Goal: Information Seeking & Learning: Learn about a topic

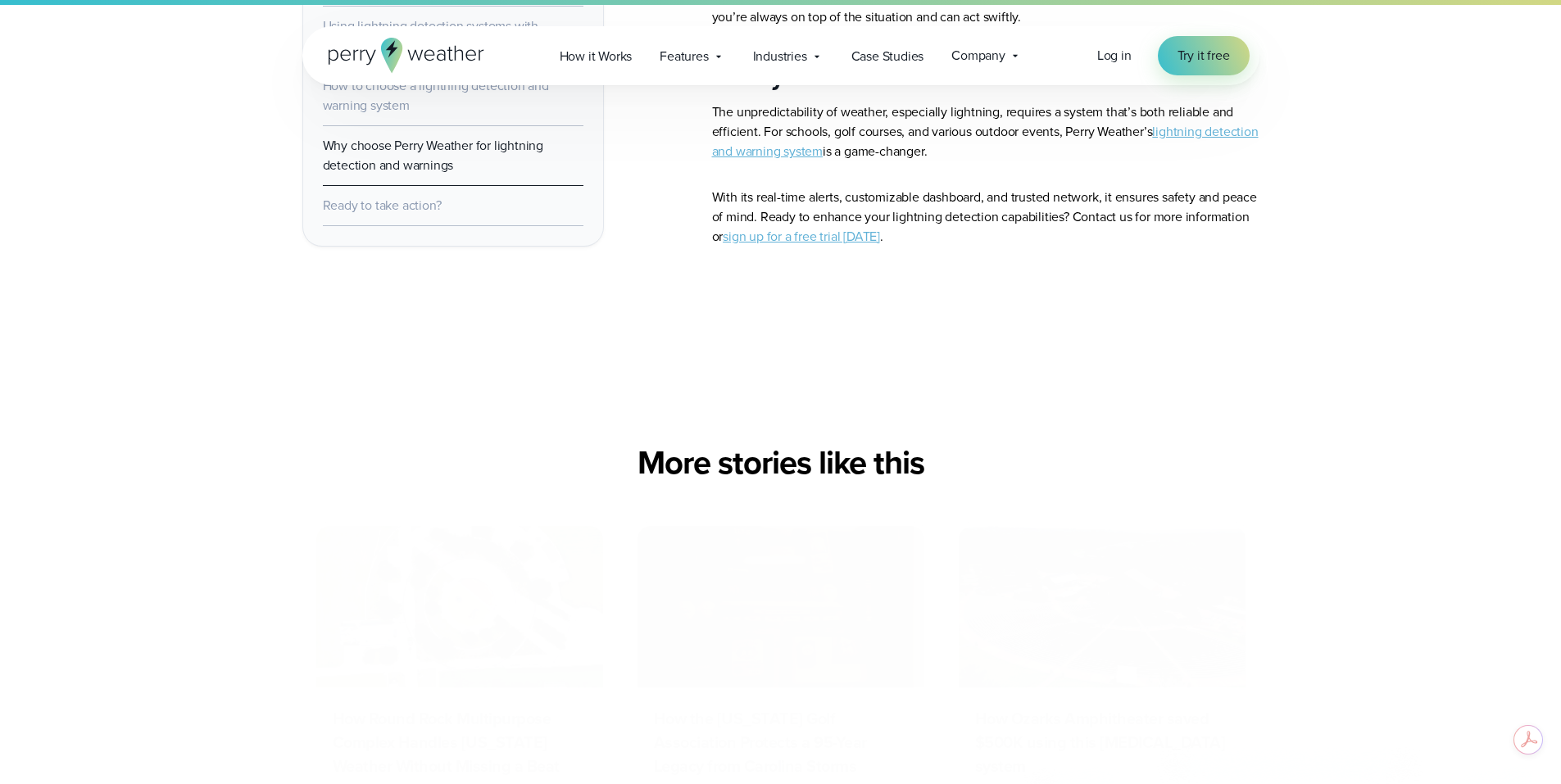
scroll to position [5409, 0]
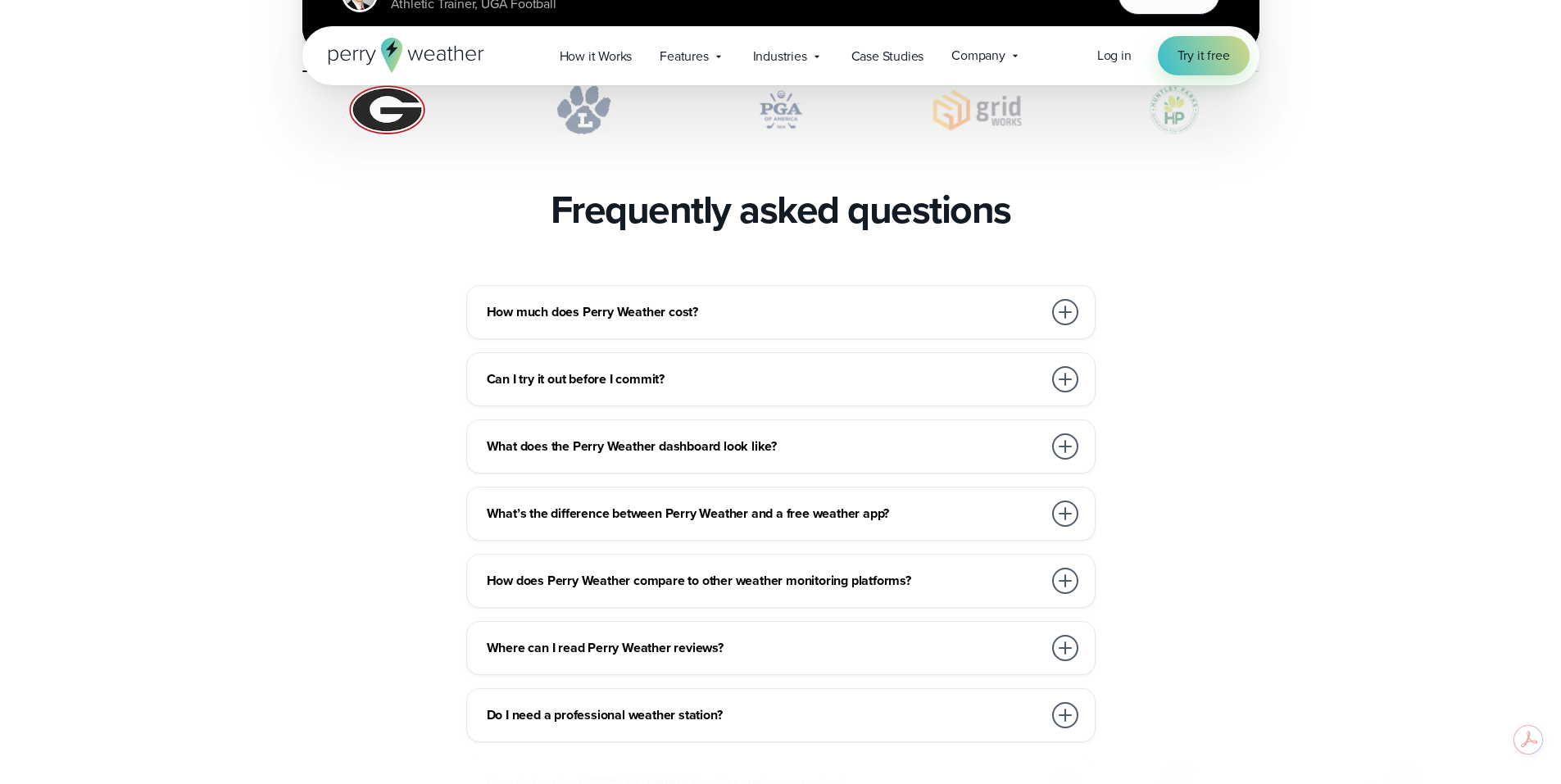
scroll to position [3769, 0]
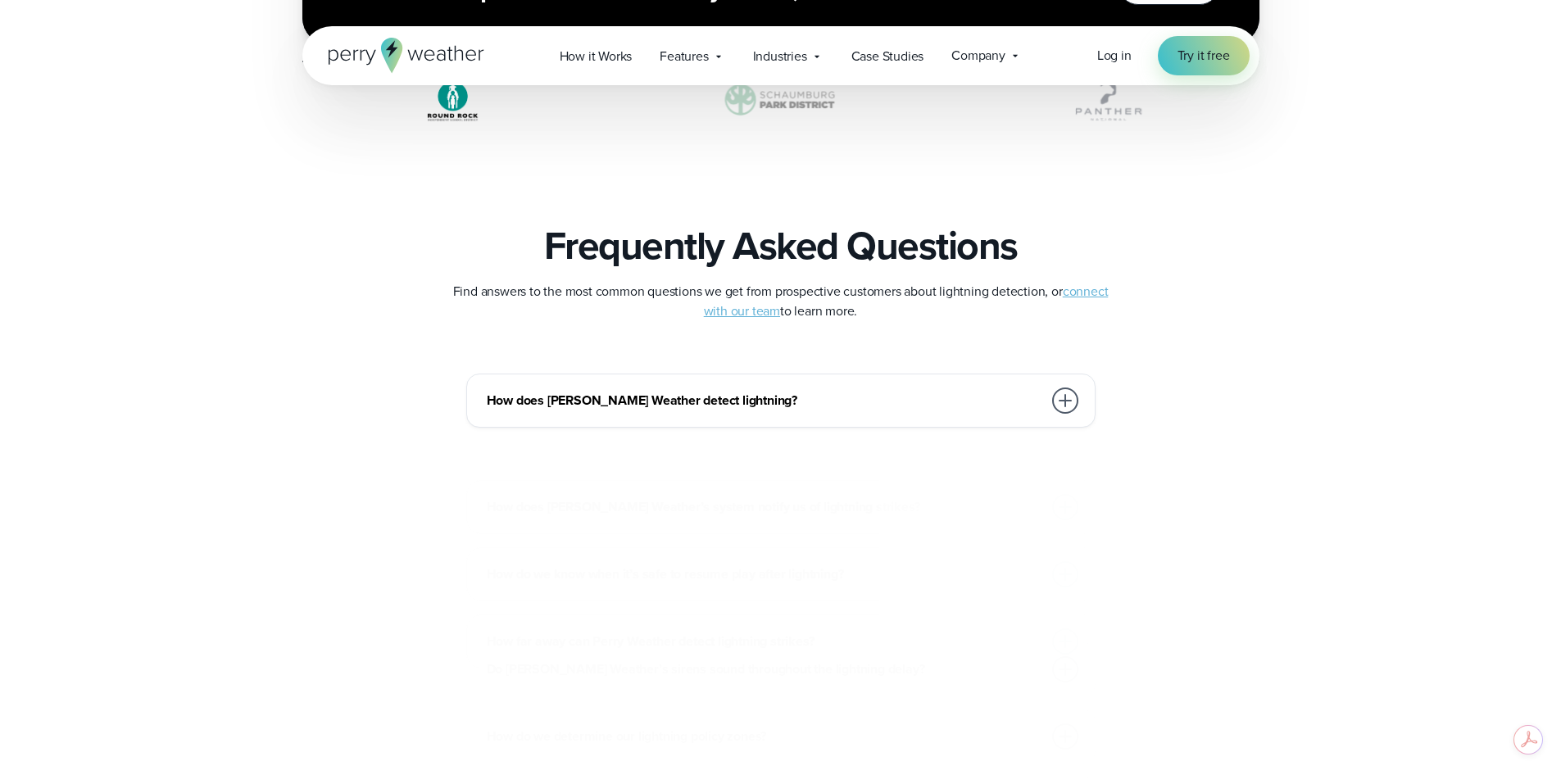
scroll to position [3442, 0]
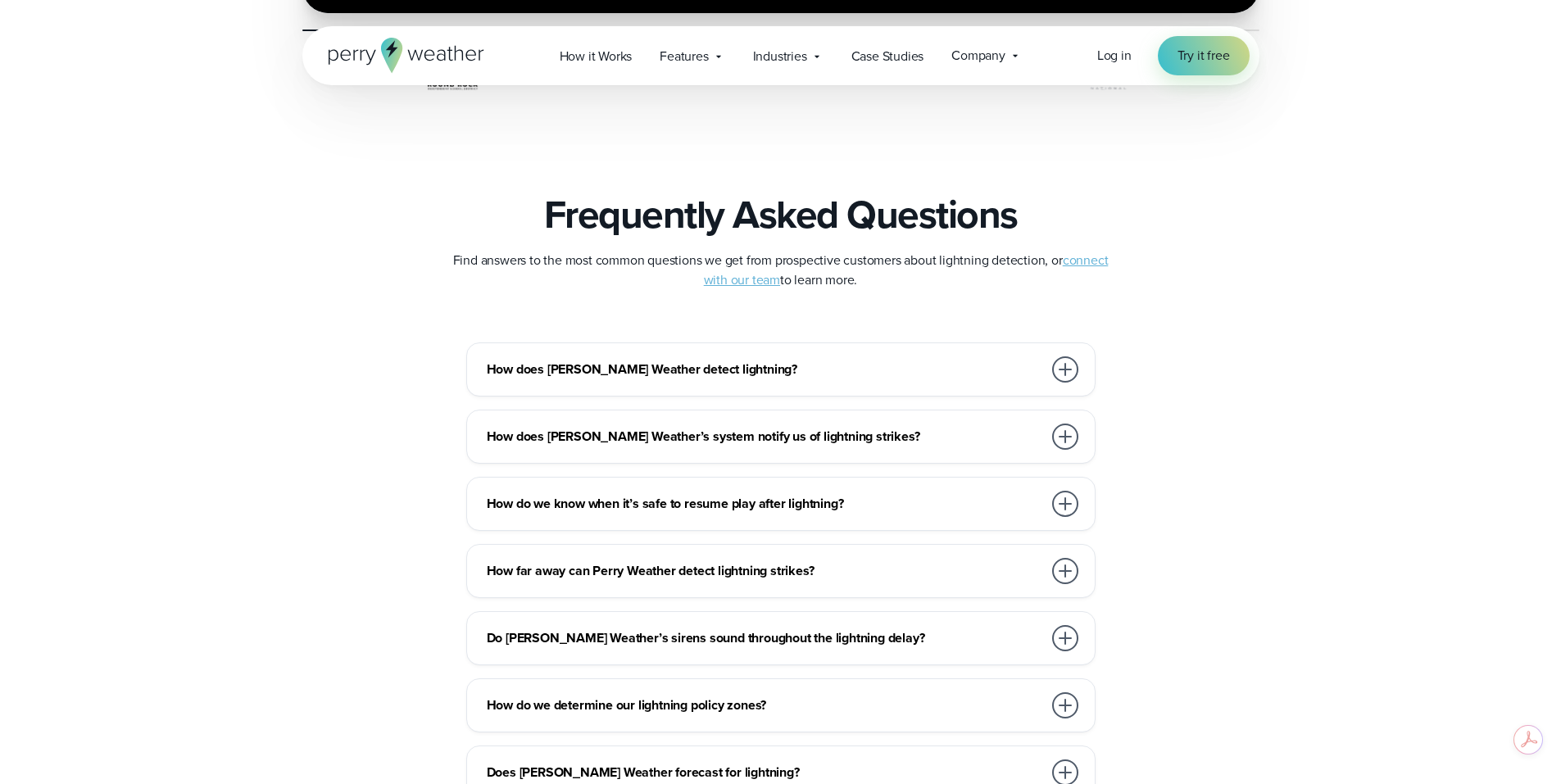
click at [948, 444] on h3 "How does Perry Weather’s system notify us of lightning strikes?" at bounding box center [764, 437] width 556 height 20
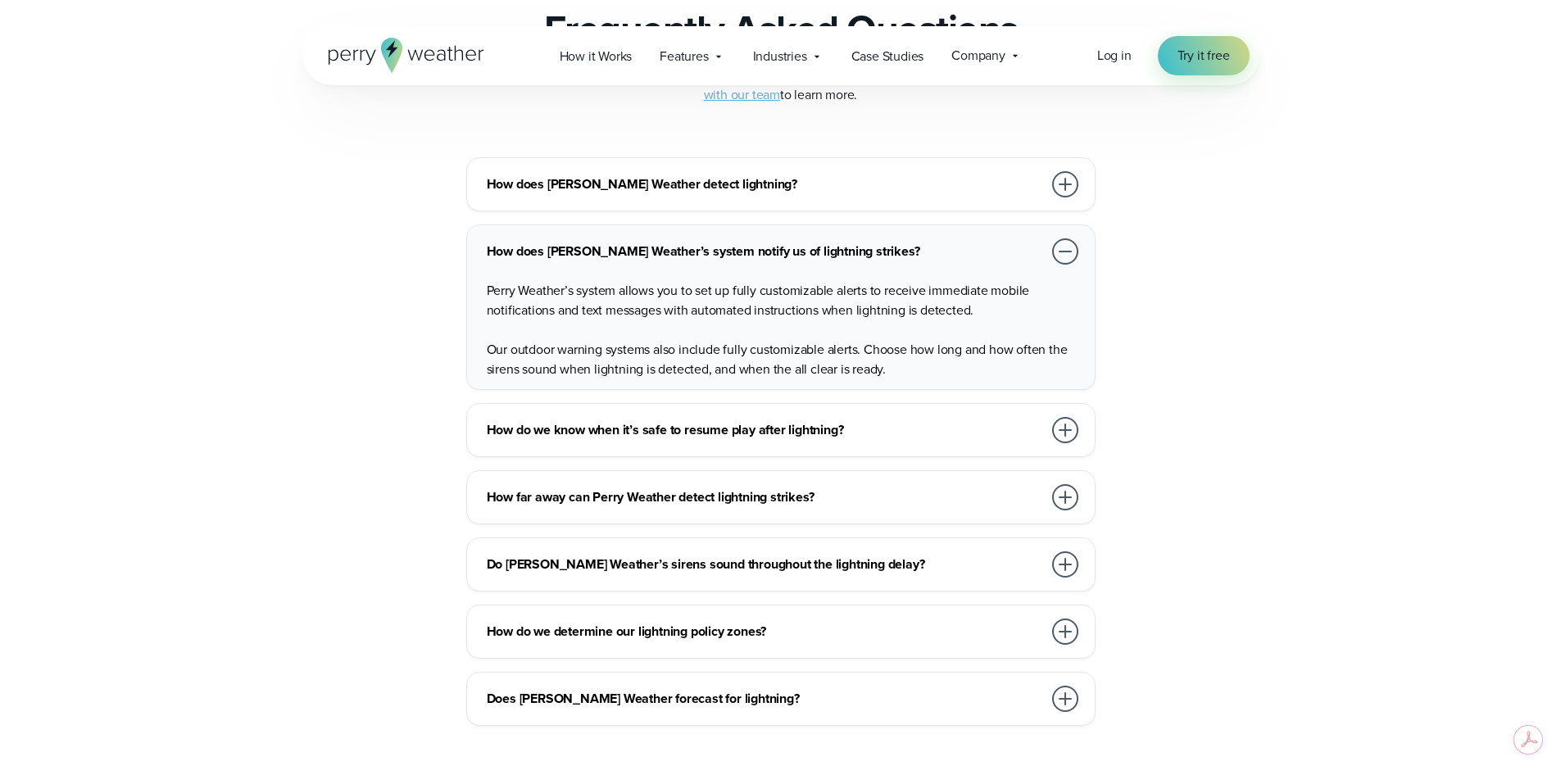
scroll to position [3687, 0]
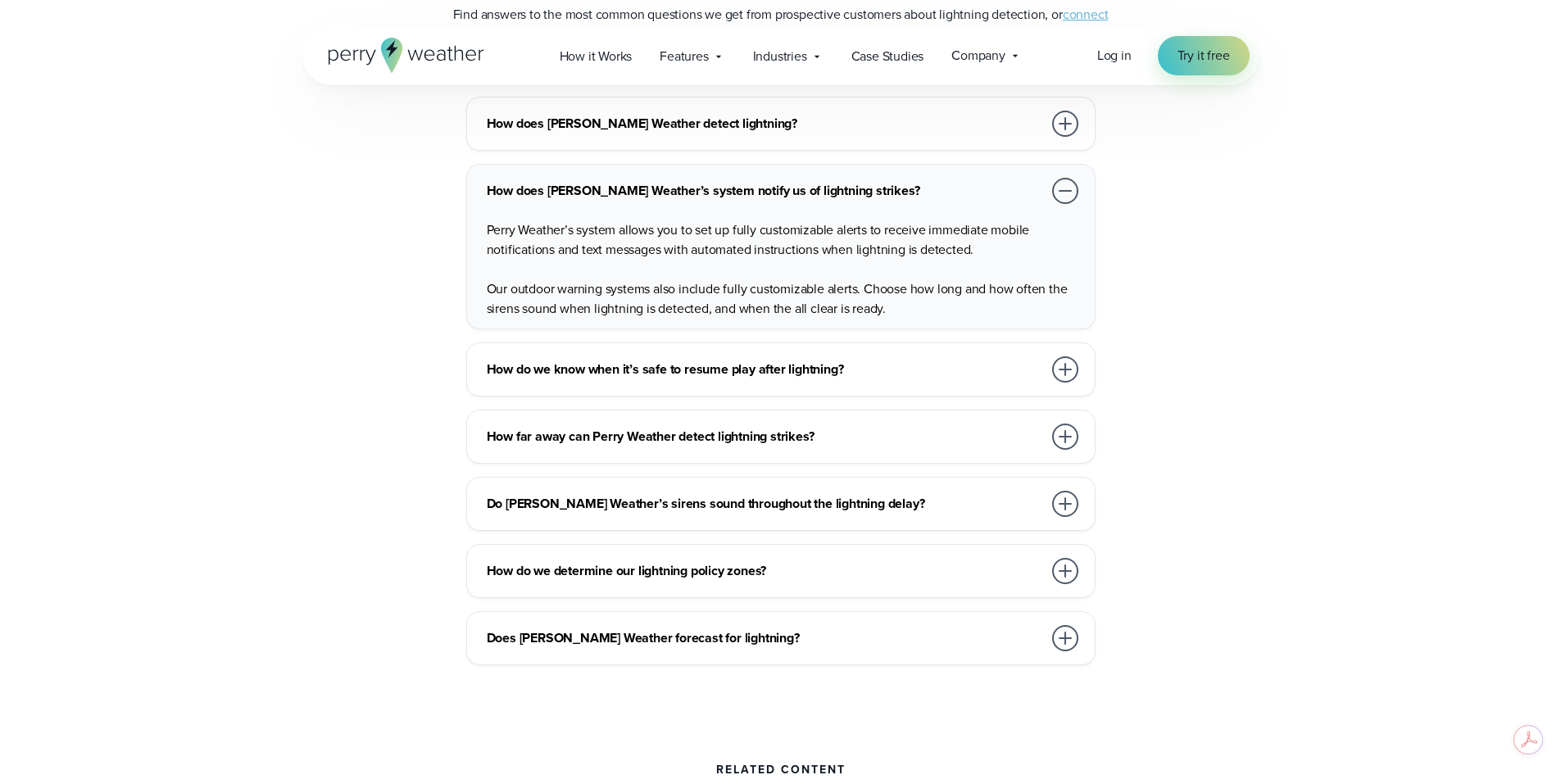
click at [911, 448] on div "How far away can Perry Weather detect lightning strikes?" at bounding box center [784, 437] width 595 height 33
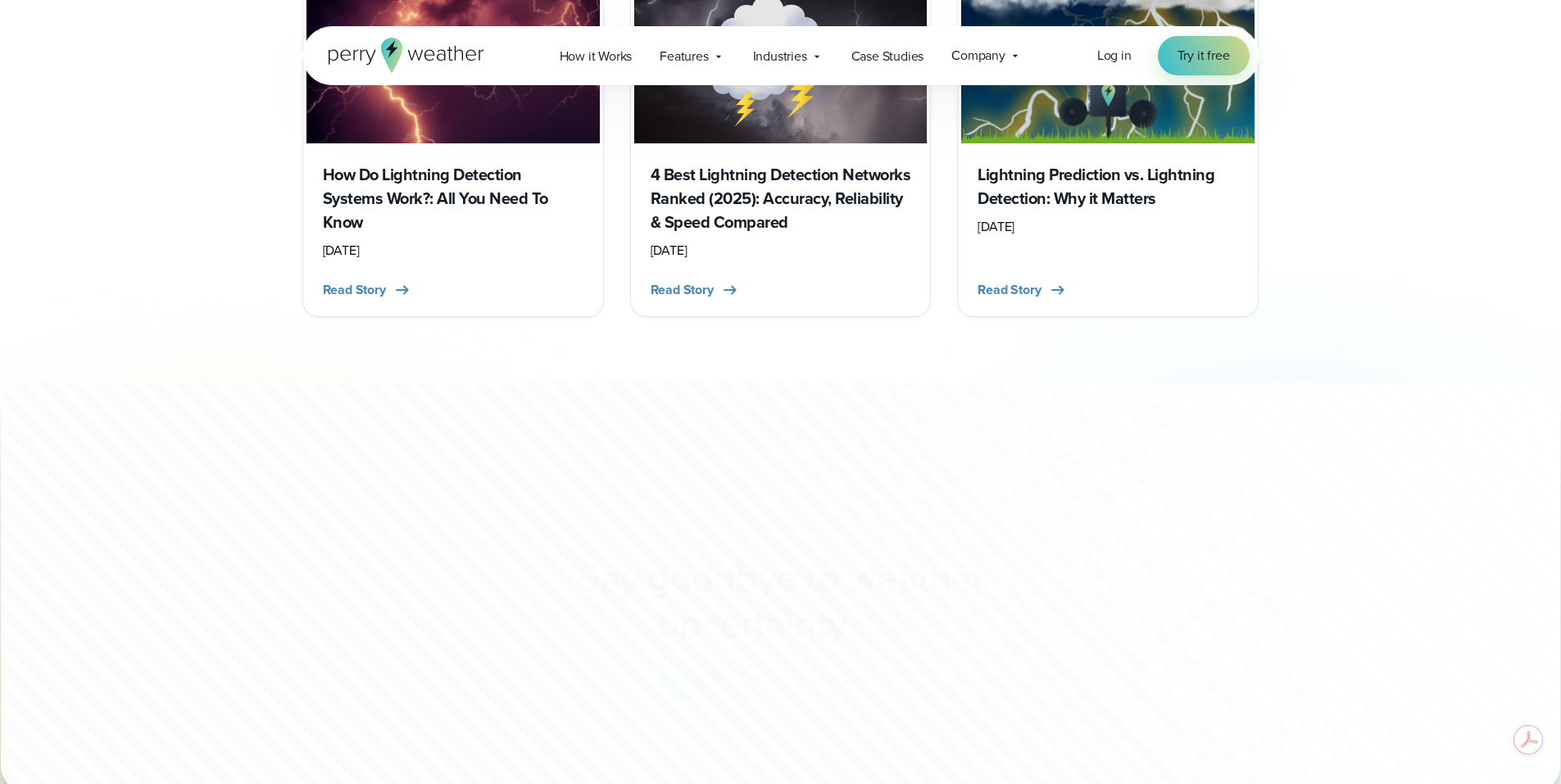
scroll to position [4589, 0]
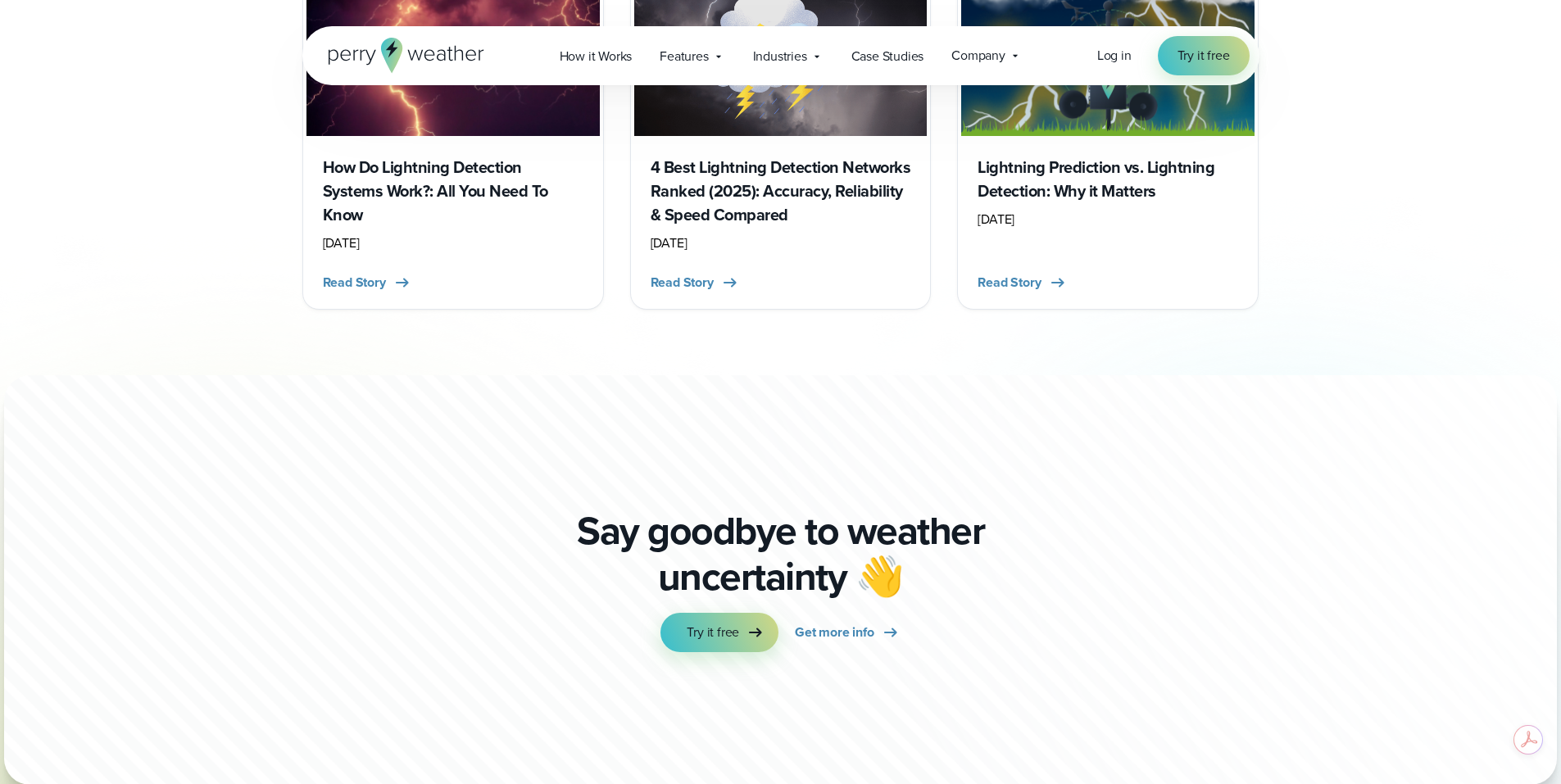
click at [385, 200] on h3 "How Do Lightning Detection Systems Work?: All You Need To Know" at bounding box center [453, 192] width 260 height 71
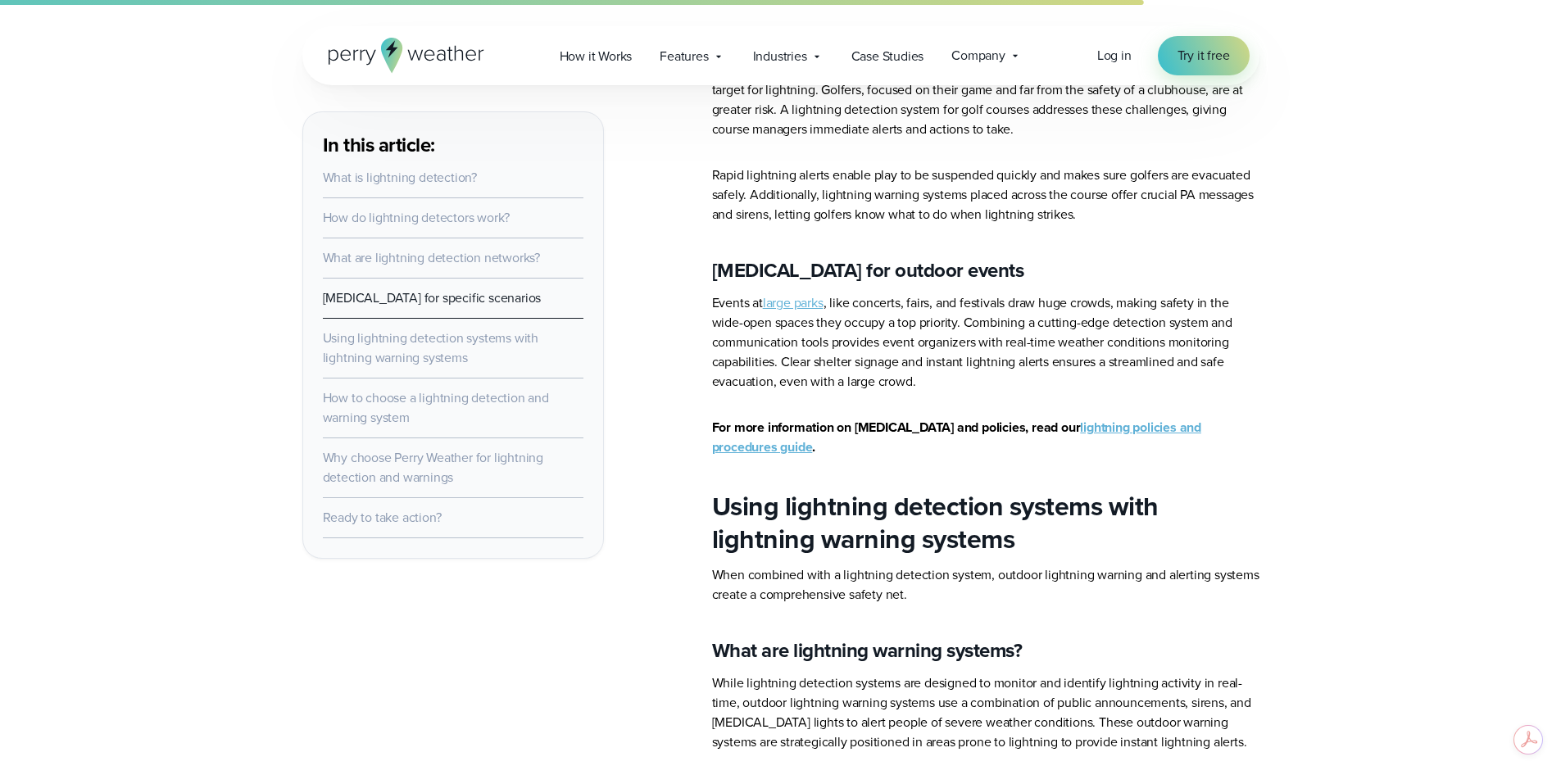
scroll to position [3032, 0]
